Goal: Task Accomplishment & Management: Use online tool/utility

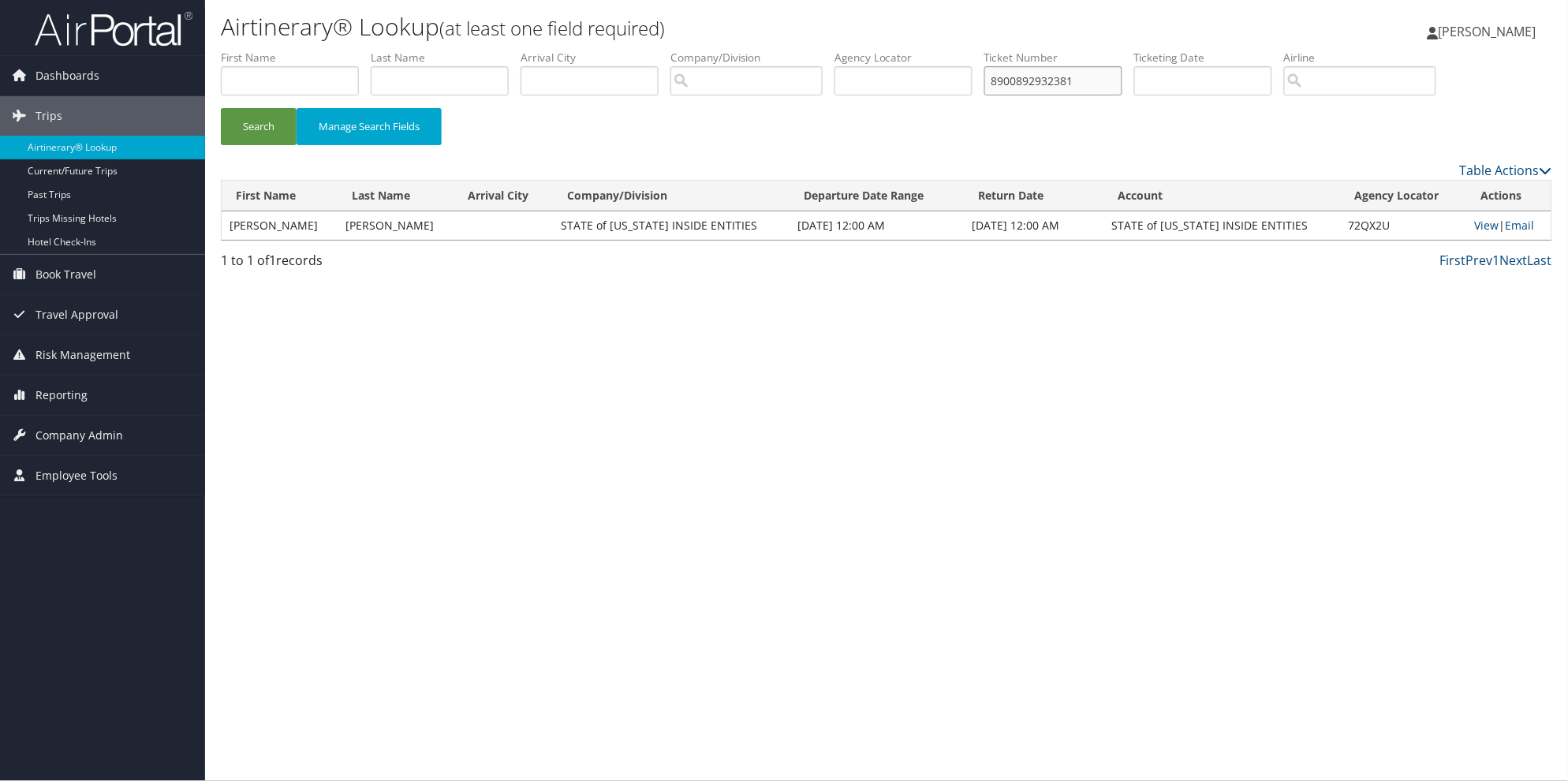
drag, startPoint x: 1139, startPoint y: 81, endPoint x: 995, endPoint y: 77, distance: 144.1
click at [995, 50] on ul "First Name Last Name Departure City Arrival City Company/Division Airport/City …" at bounding box center [887, 50] width 1332 height 0
type input "8900897859753"
click at [258, 123] on button "Search" at bounding box center [259, 127] width 76 height 37
click at [1525, 228] on link "Email" at bounding box center [1519, 225] width 29 height 15
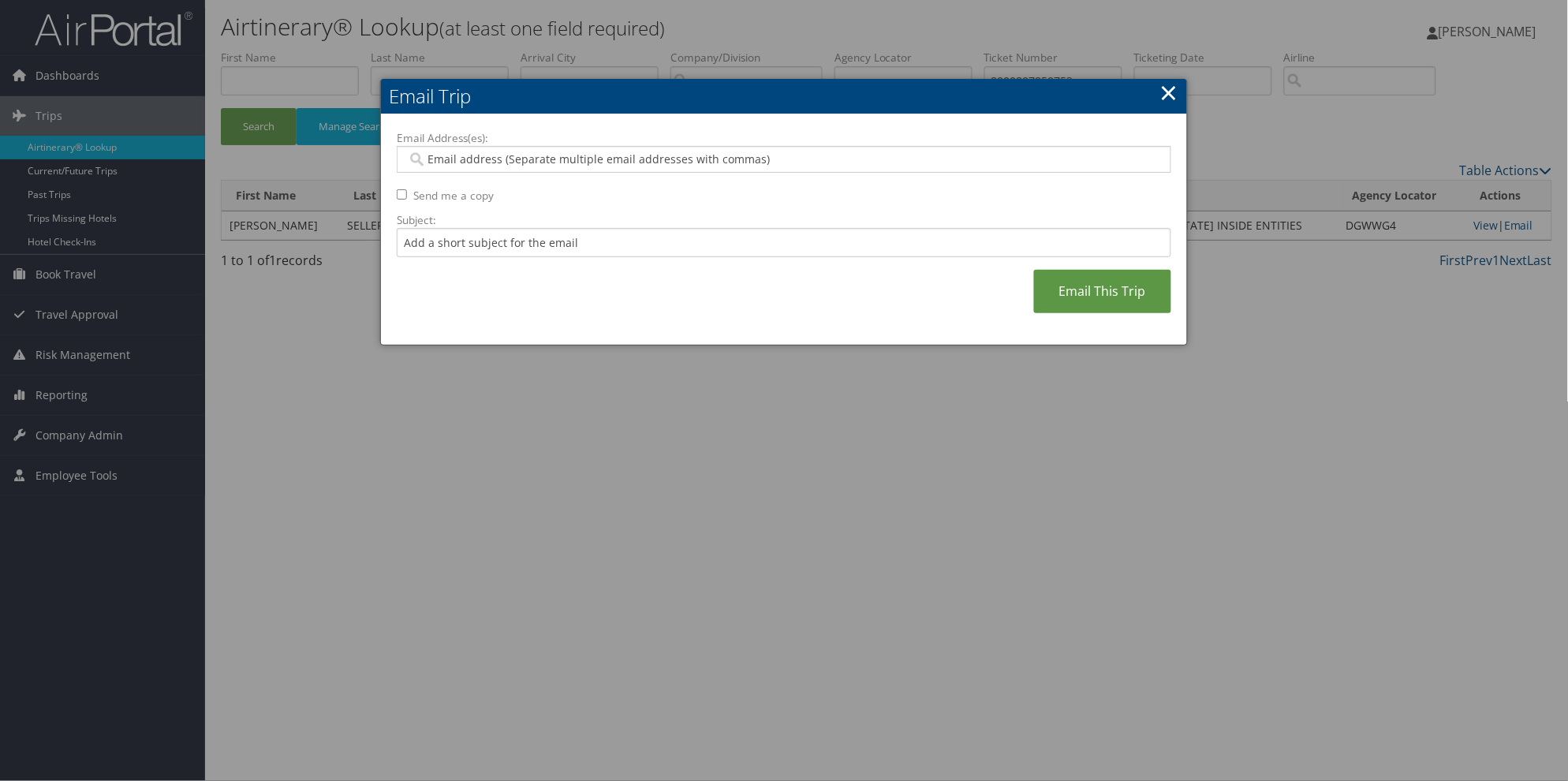
click at [429, 158] on input "Email Address(es):" at bounding box center [784, 160] width 754 height 16
paste input "[EMAIL_ADDRESS][US_STATE][DOMAIN_NAME]>"
type input "[EMAIL_ADDRESS][US_STATE][DOMAIN_NAME]>"
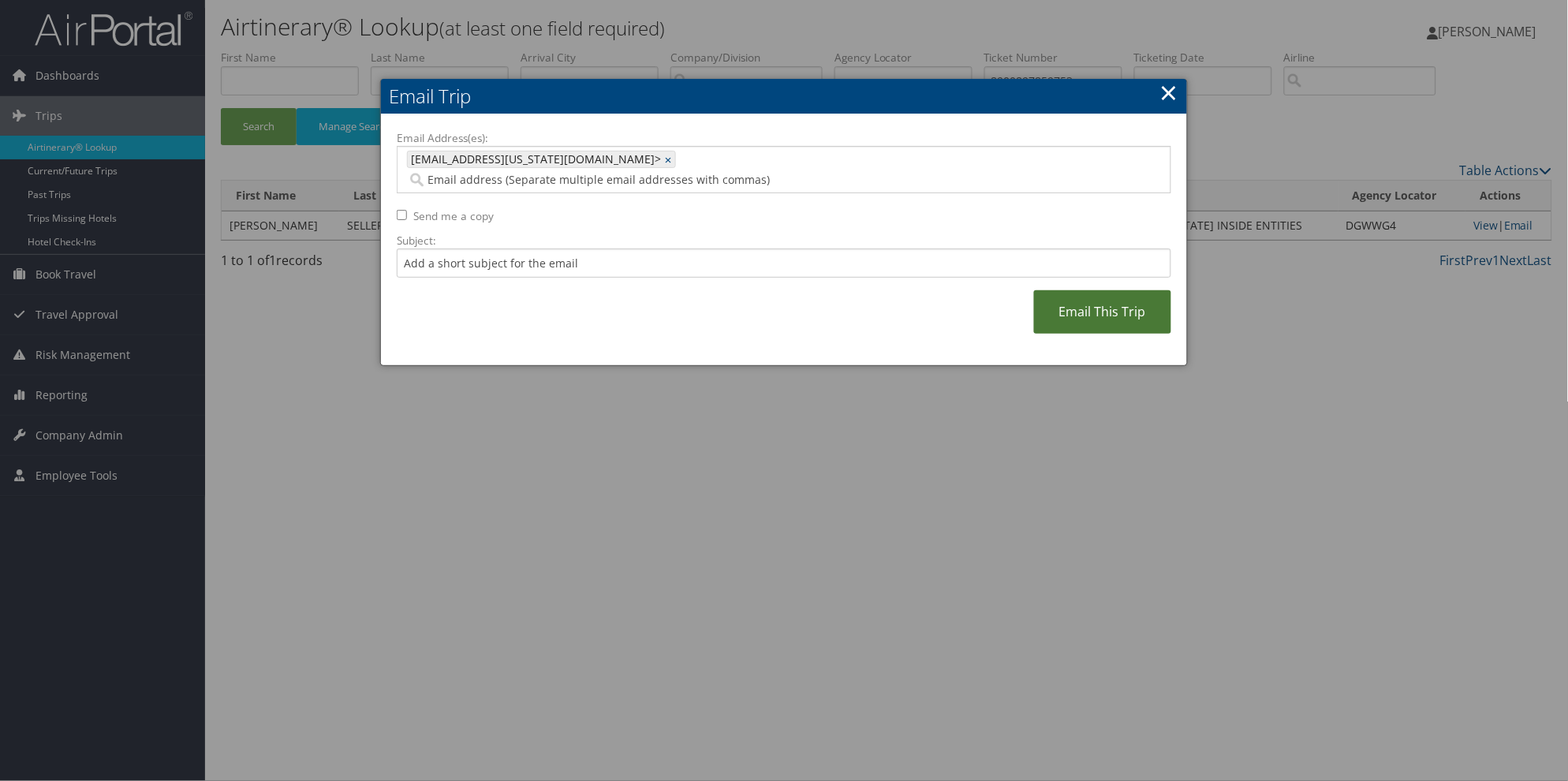
click at [1081, 290] on link "Email This Trip" at bounding box center [1102, 312] width 137 height 44
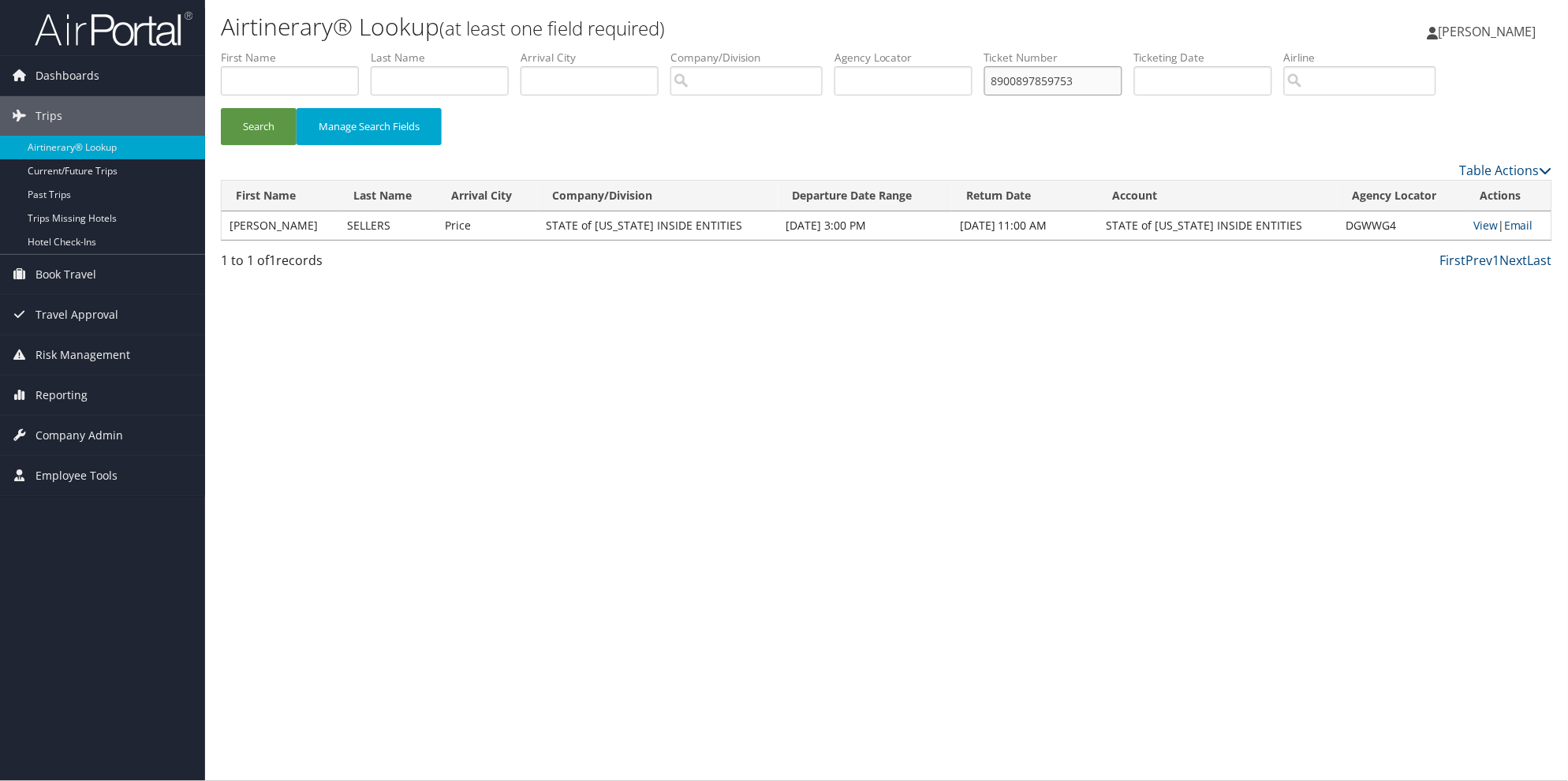
drag, startPoint x: 1106, startPoint y: 75, endPoint x: 1018, endPoint y: 68, distance: 88.3
click at [1018, 50] on ul "First Name Last Name Departure City Arrival City Company/Division Airport/City …" at bounding box center [887, 50] width 1332 height 0
type input "8900897080333"
click at [221, 108] on button "Search" at bounding box center [259, 127] width 76 height 37
click at [1523, 228] on link "Email" at bounding box center [1519, 225] width 29 height 15
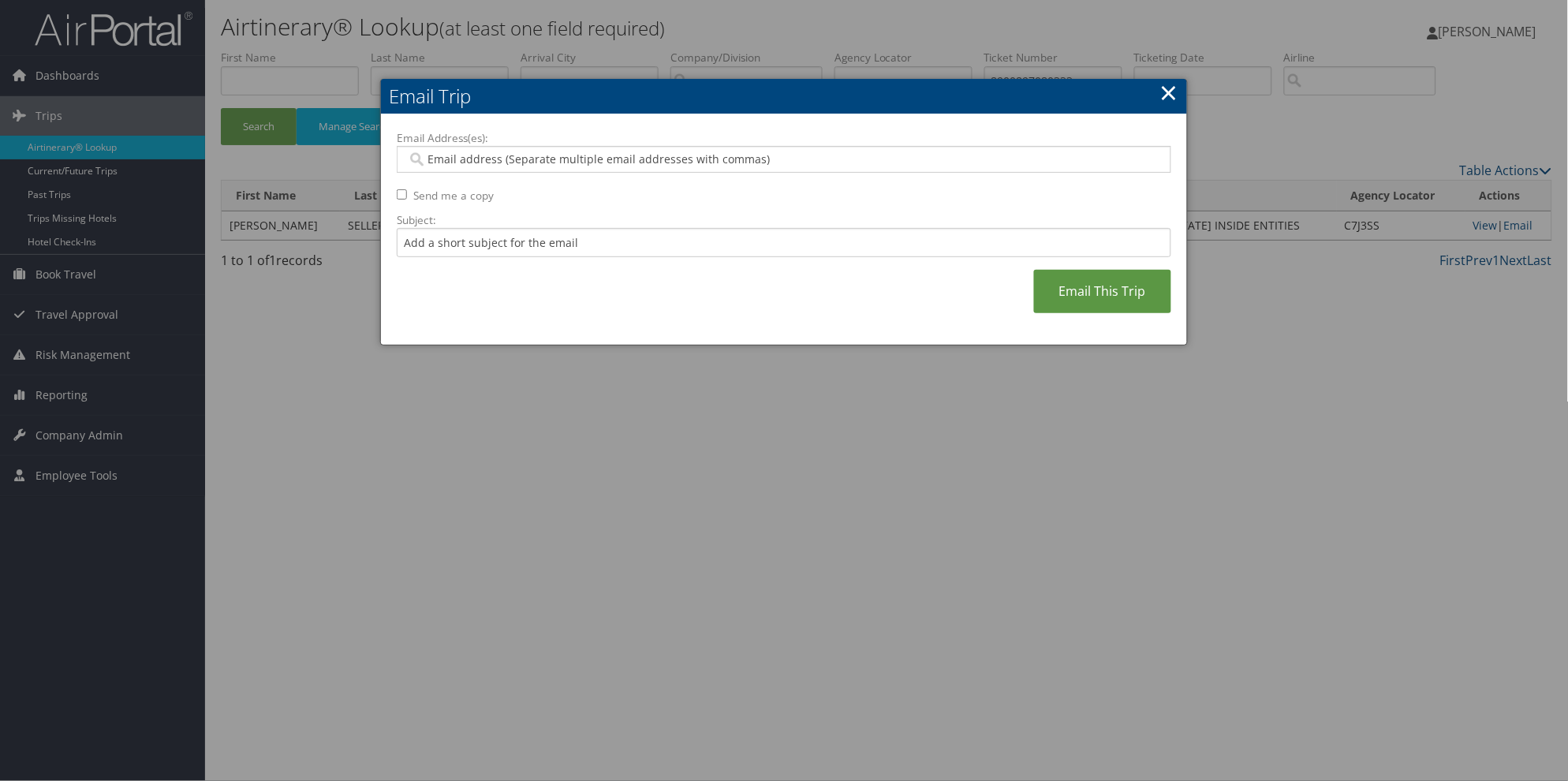
click at [426, 157] on input "Email Address(es):" at bounding box center [784, 160] width 754 height 16
paste input "[EMAIL_ADDRESS][US_STATE][DOMAIN_NAME]>"
type input "[EMAIL_ADDRESS][US_STATE][DOMAIN_NAME]>"
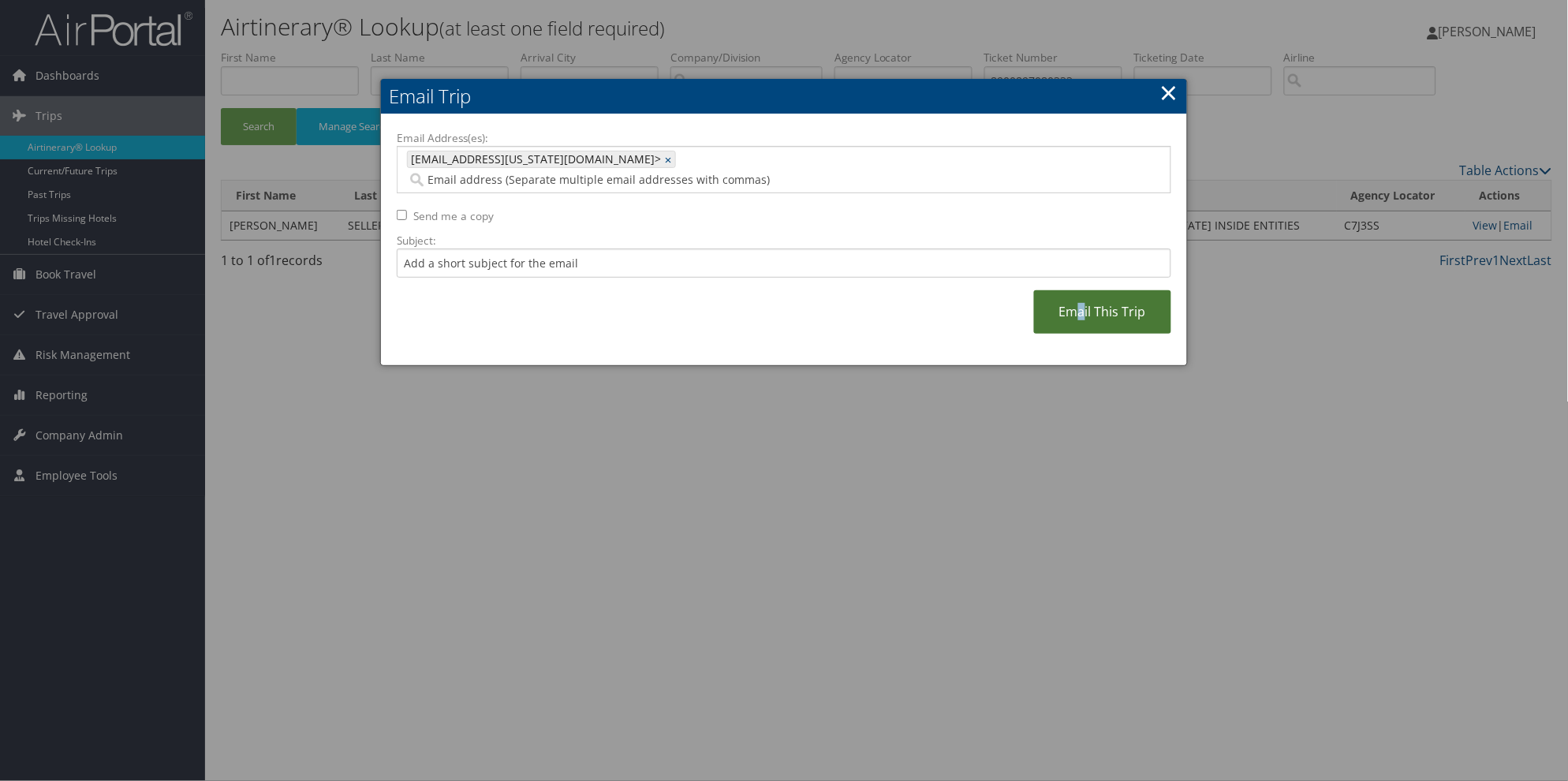
click at [1082, 290] on link "Email This Trip" at bounding box center [1102, 312] width 137 height 44
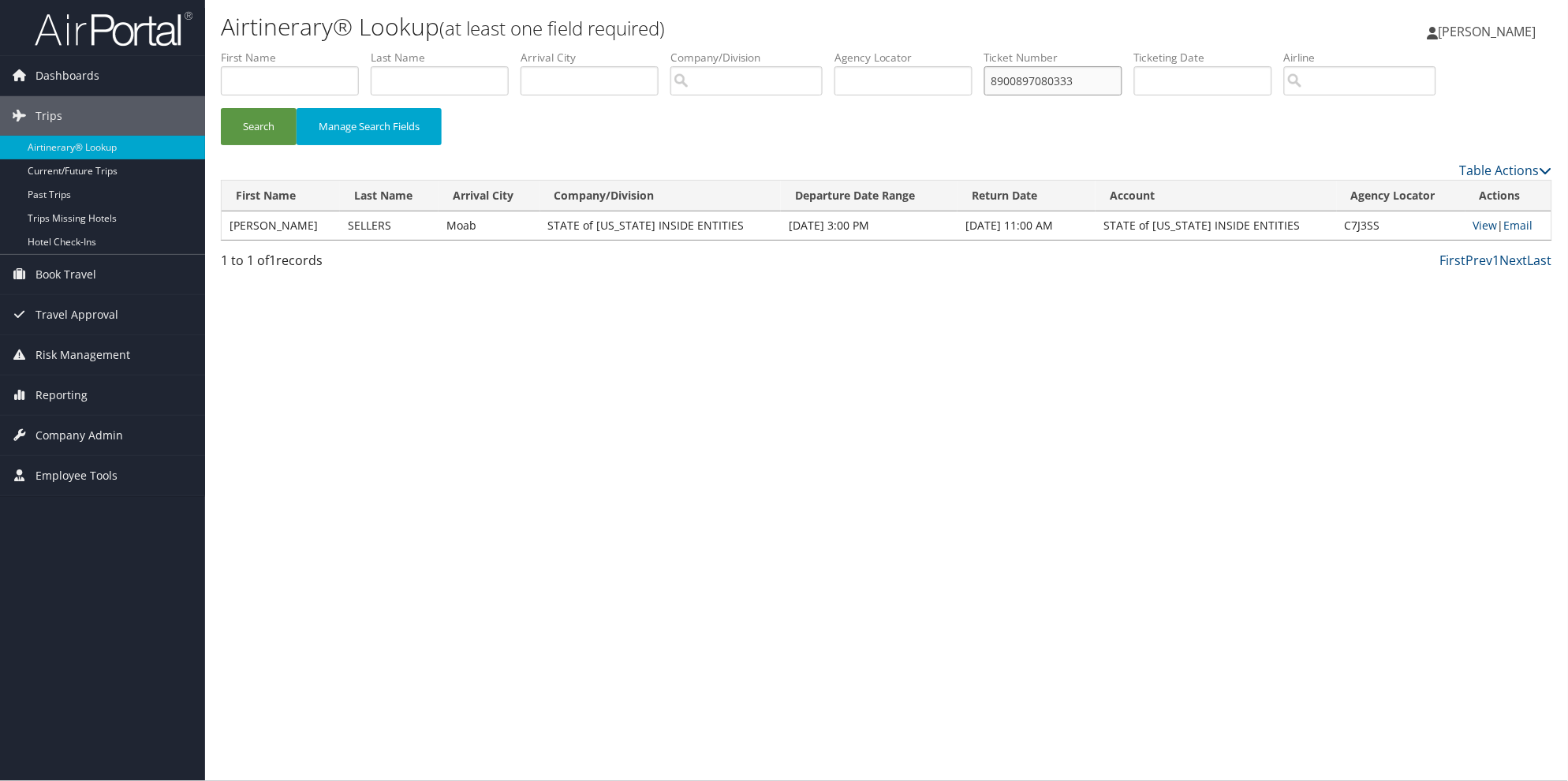
drag, startPoint x: 1125, startPoint y: 80, endPoint x: 952, endPoint y: 72, distance: 173.2
click at [952, 50] on ul "First Name Last Name Departure City Arrival City Company/Division Airport/City …" at bounding box center [887, 50] width 1332 height 0
type input "8900897086469"
click at [221, 108] on button "Search" at bounding box center [259, 127] width 76 height 37
click at [1517, 230] on link "Email" at bounding box center [1522, 225] width 29 height 15
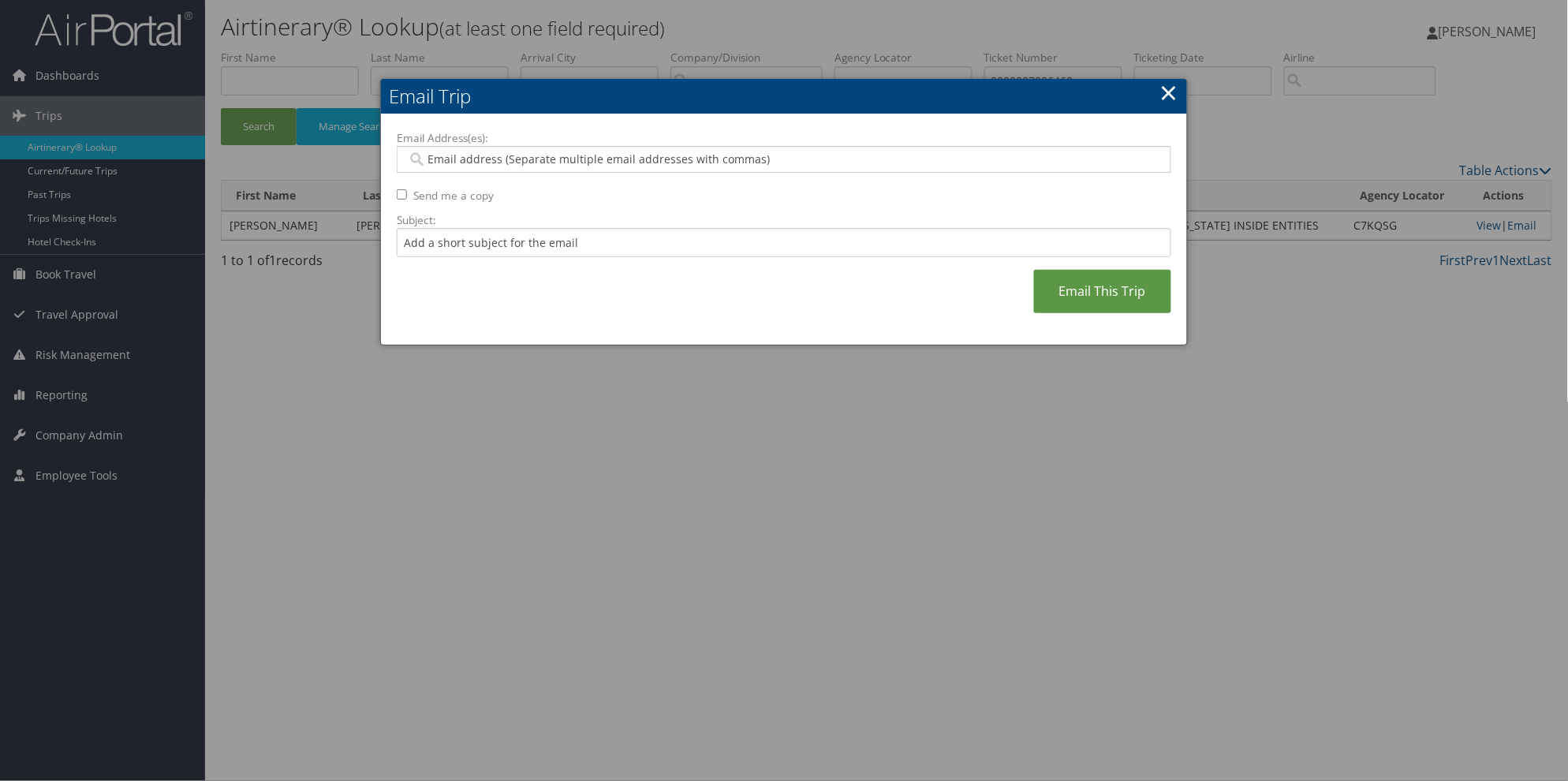
click at [429, 153] on input "Email Address(es):" at bounding box center [784, 160] width 754 height 16
paste input "[EMAIL_ADDRESS][US_STATE][DOMAIN_NAME]>"
type input "[EMAIL_ADDRESS][US_STATE][DOMAIN_NAME]>"
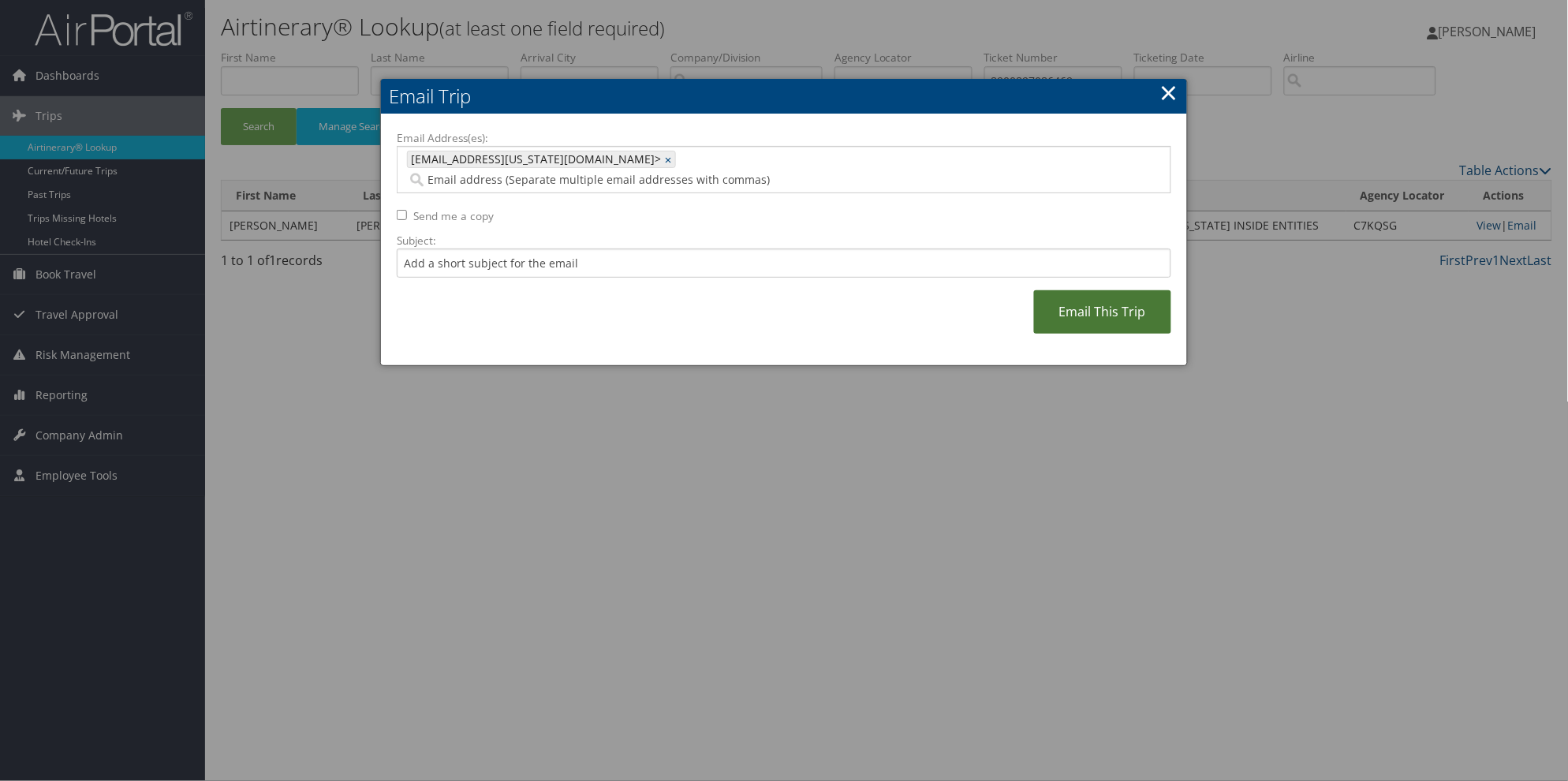
click at [1106, 290] on link "Email This Trip" at bounding box center [1102, 312] width 137 height 44
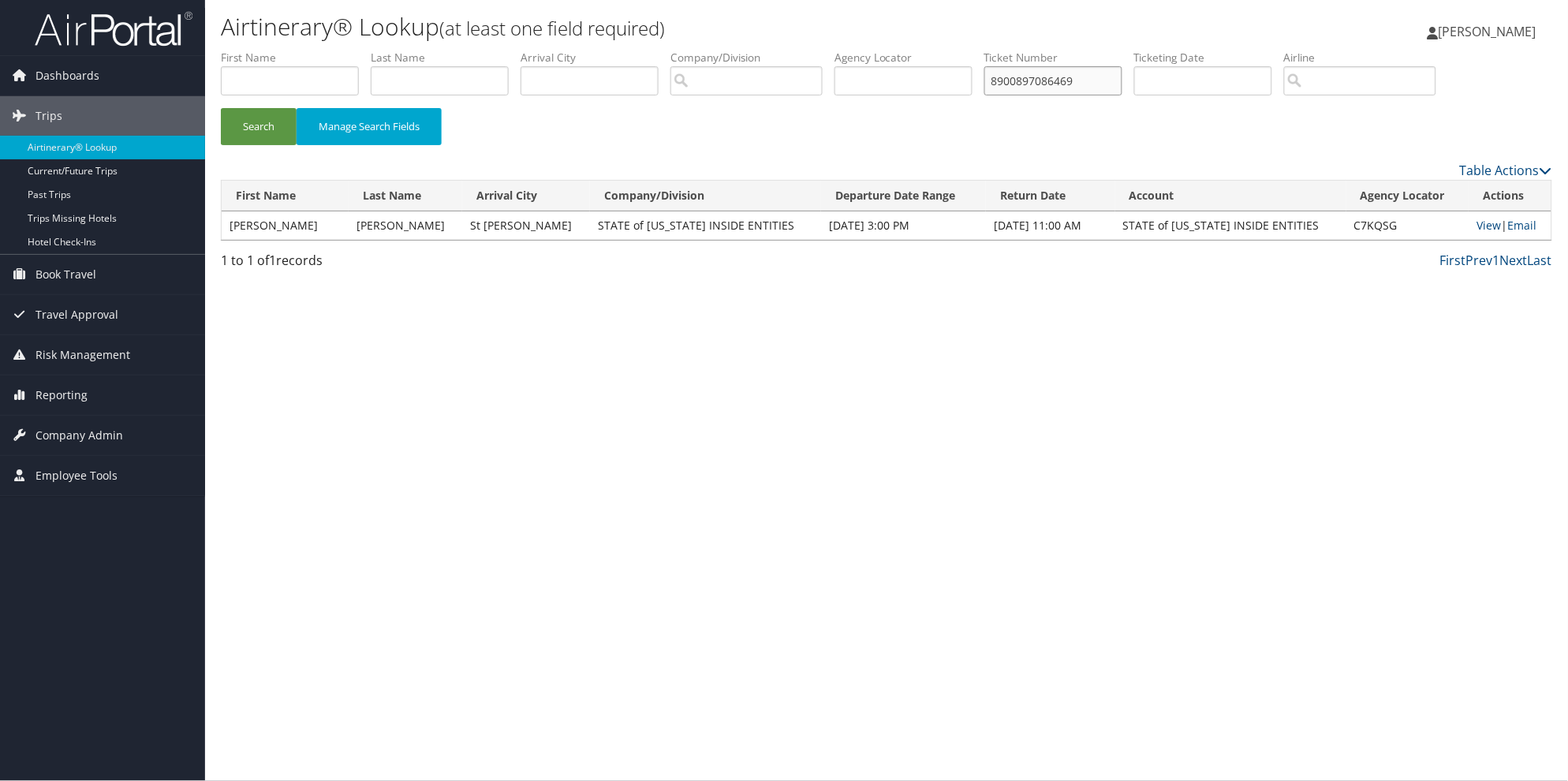
drag, startPoint x: 1138, startPoint y: 81, endPoint x: 947, endPoint y: 81, distance: 191.0
click at [949, 50] on ul "First Name Last Name Departure City Arrival City Company/Division Airport/City …" at bounding box center [887, 50] width 1332 height 0
type input "8900897329899"
click at [221, 108] on button "Search" at bounding box center [259, 127] width 76 height 37
click at [1517, 228] on link "Email" at bounding box center [1520, 225] width 29 height 15
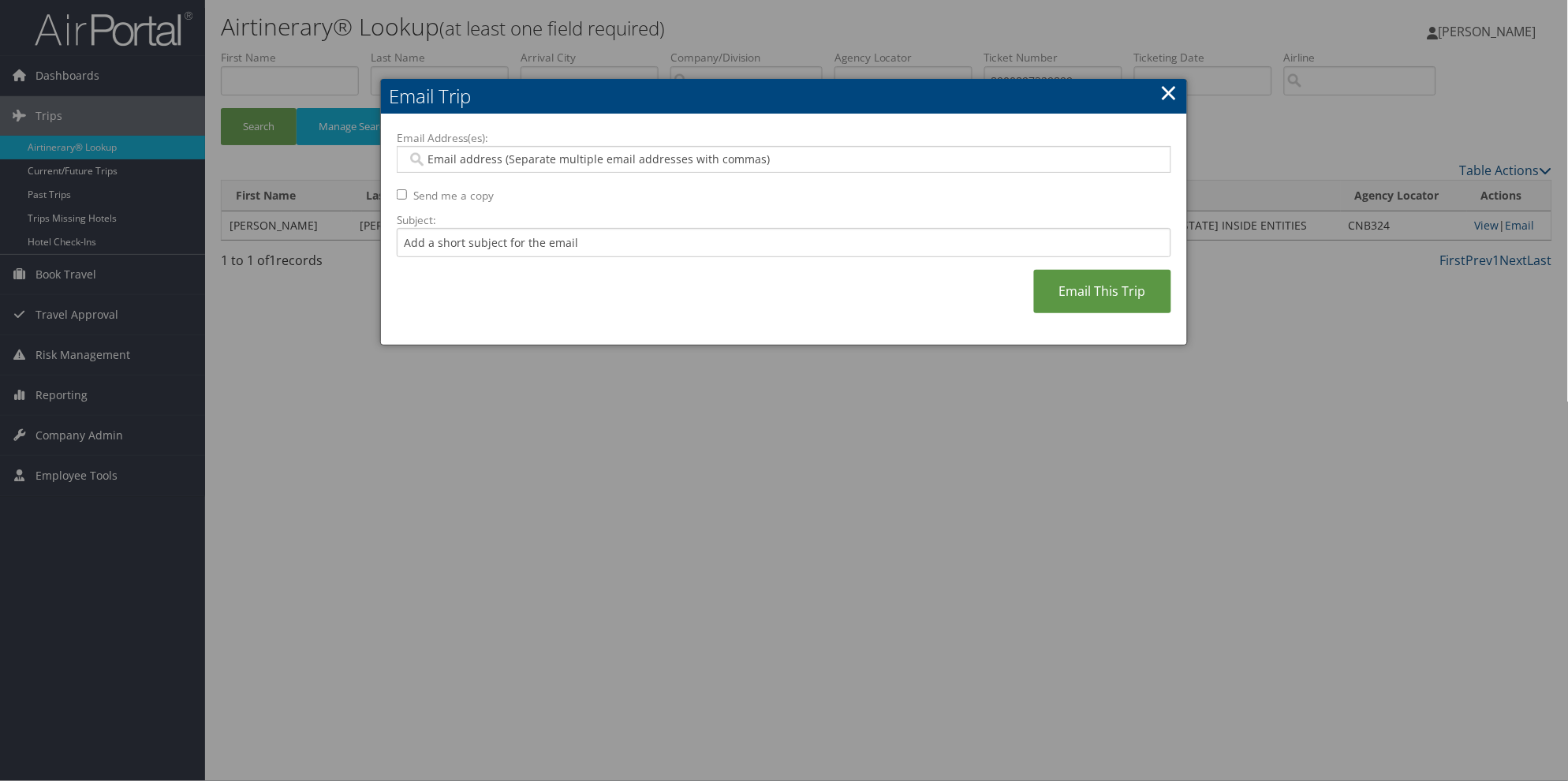
click at [428, 154] on input "Email Address(es):" at bounding box center [784, 160] width 754 height 16
paste input "[EMAIL_ADDRESS][US_STATE][DOMAIN_NAME]>"
type input "[EMAIL_ADDRESS][US_STATE][DOMAIN_NAME]>"
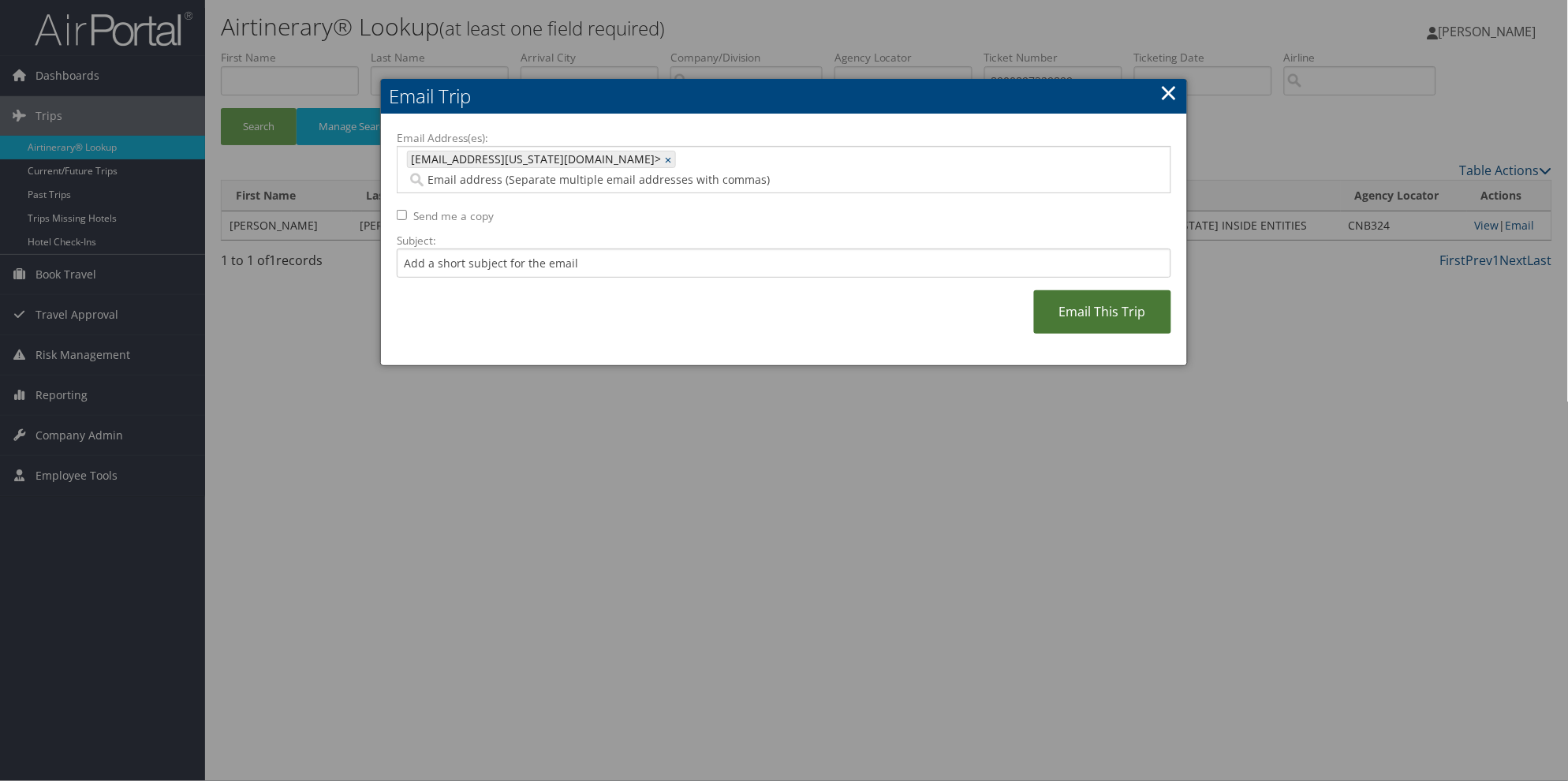
click at [1120, 290] on link "Email This Trip" at bounding box center [1102, 312] width 137 height 44
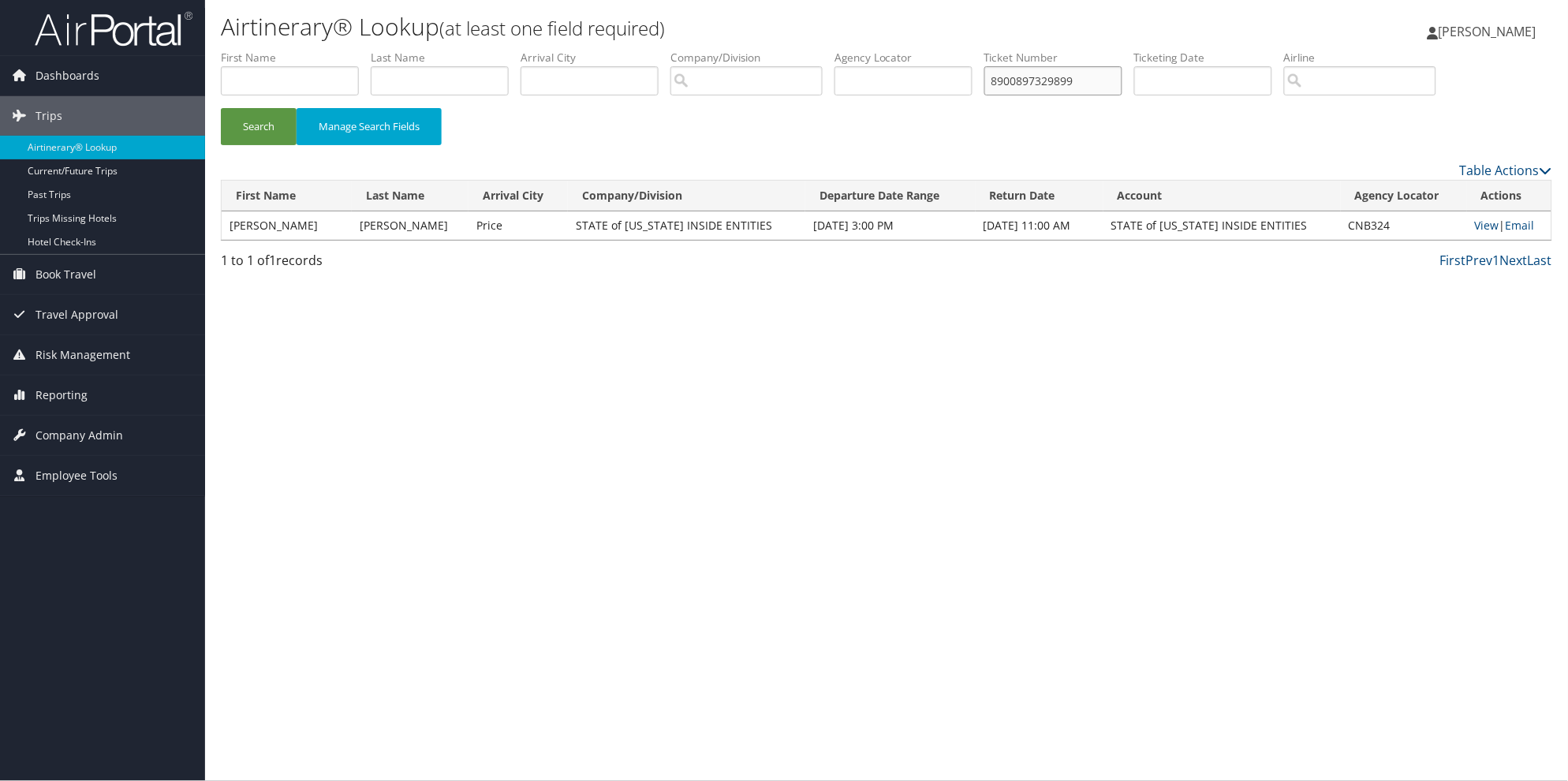
drag, startPoint x: 1132, startPoint y: 84, endPoint x: 959, endPoint y: 90, distance: 173.1
click at [959, 50] on ul "First Name Last Name Departure City Arrival City Company/Division Airport/City …" at bounding box center [887, 50] width 1332 height 0
type input "8900897333601"
click at [221, 108] on button "Search" at bounding box center [259, 127] width 76 height 37
click at [1523, 228] on link "Email" at bounding box center [1520, 225] width 29 height 15
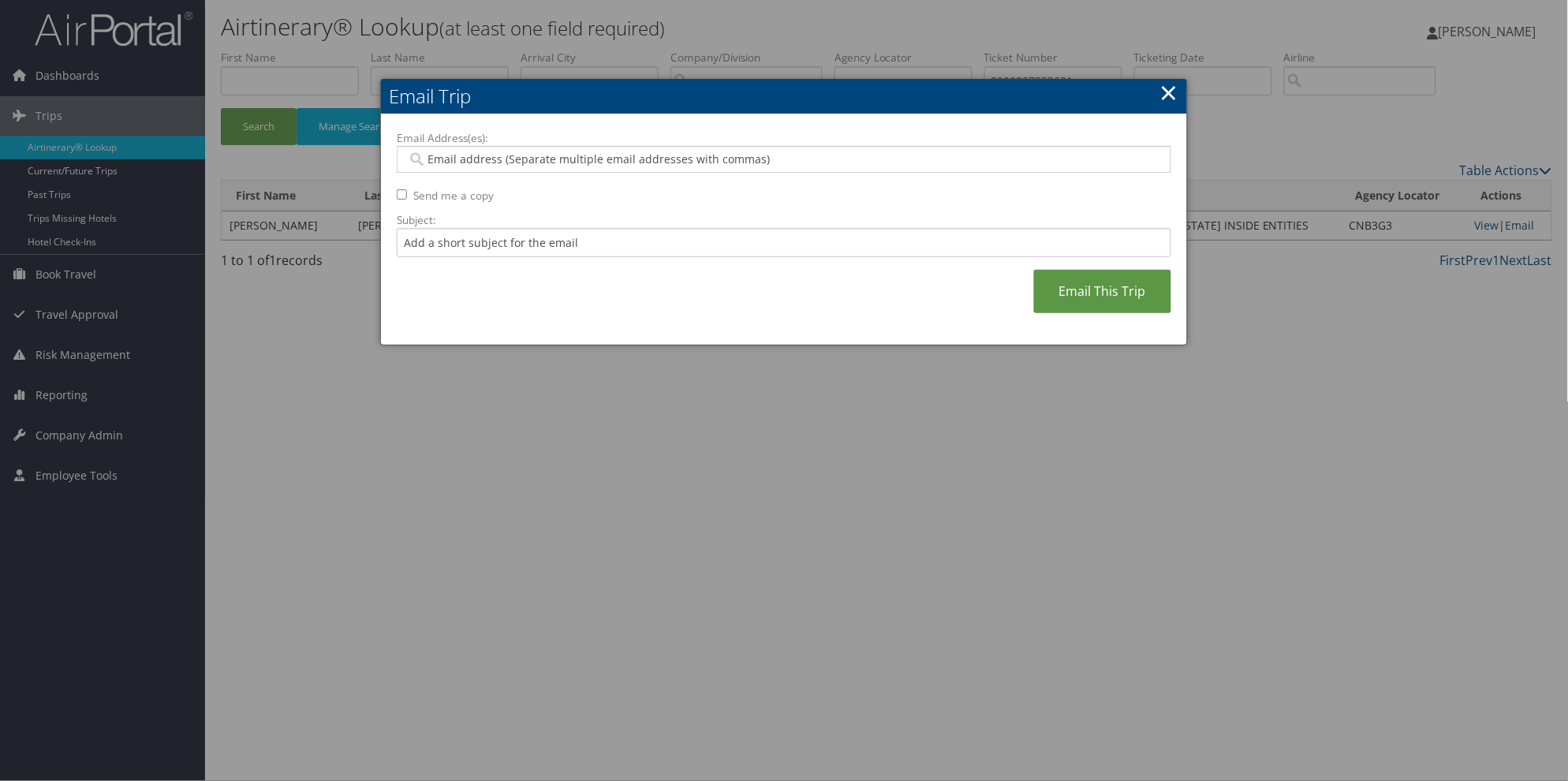
click at [429, 160] on input "Email Address(es):" at bounding box center [784, 160] width 754 height 16
paste input "[EMAIL_ADDRESS][US_STATE][DOMAIN_NAME]>"
type input "[EMAIL_ADDRESS][US_STATE][DOMAIN_NAME]>"
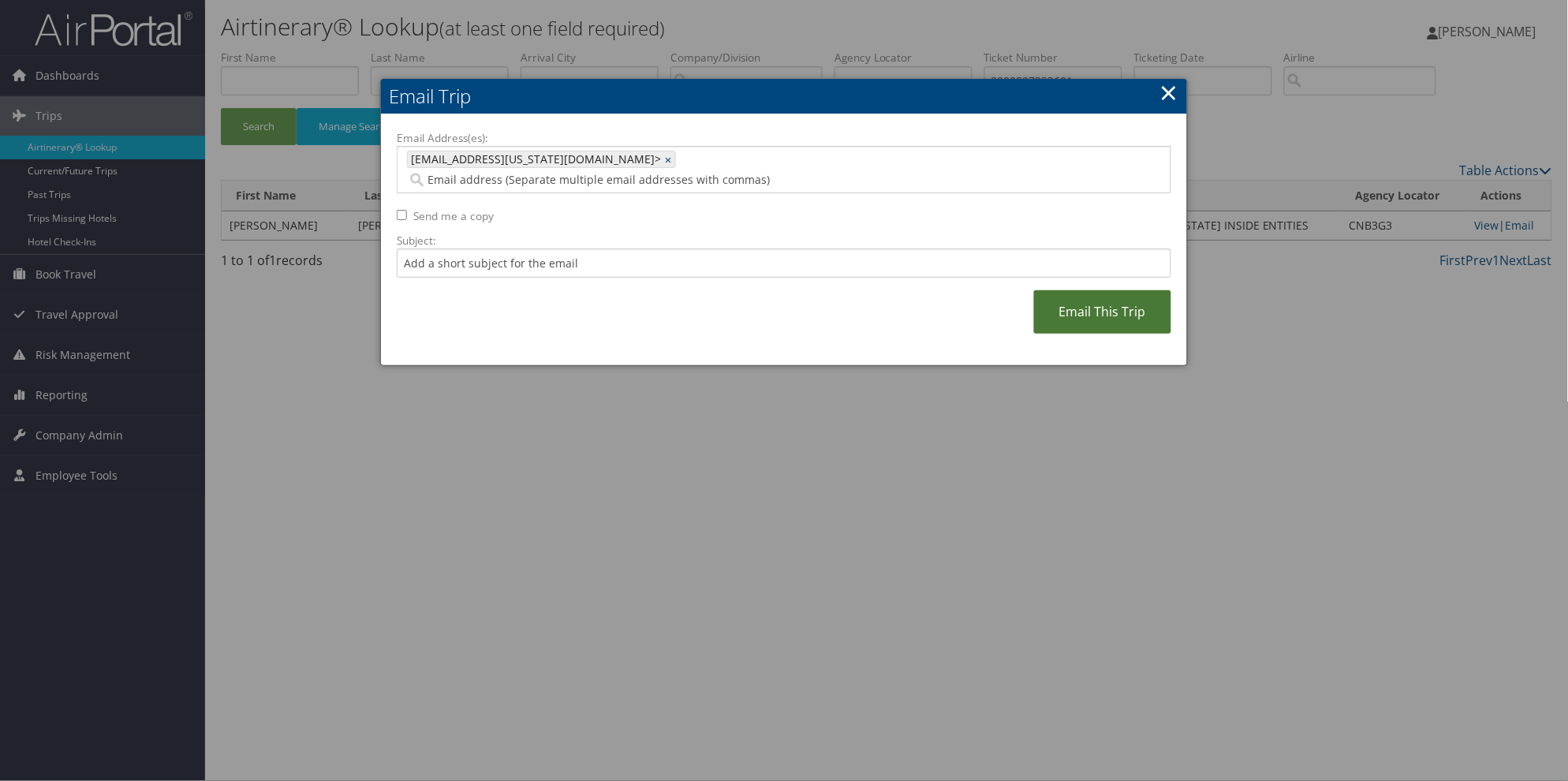
click at [1097, 290] on link "Email This Trip" at bounding box center [1102, 312] width 137 height 44
